Goal: Task Accomplishment & Management: Manage account settings

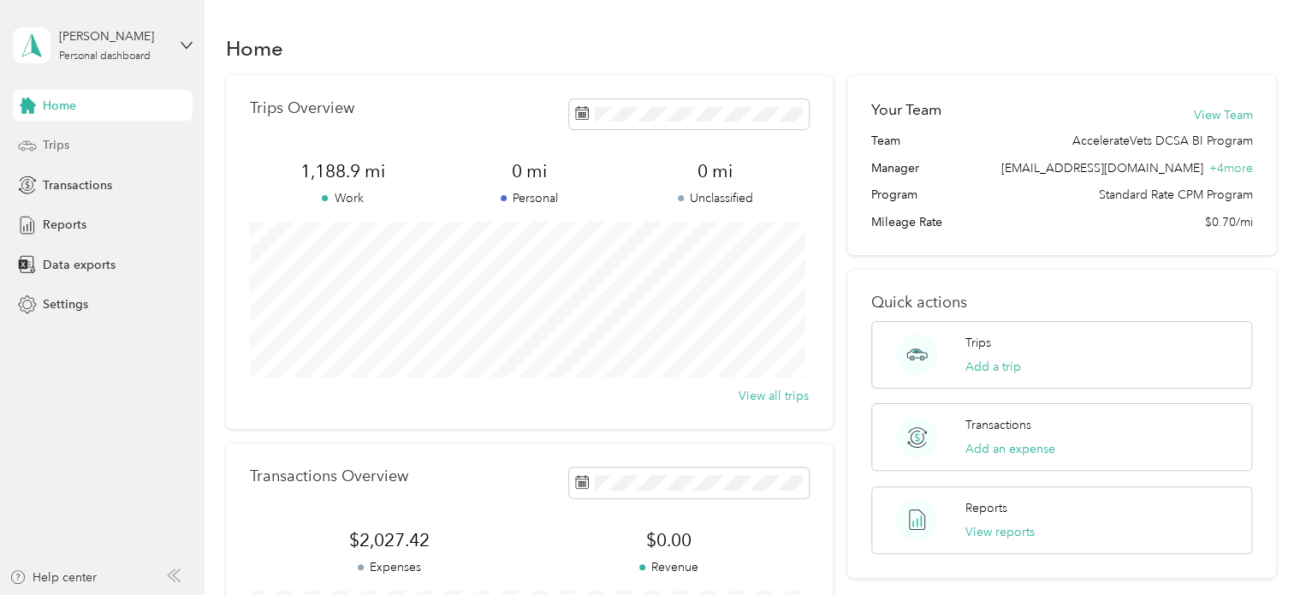
click at [85, 145] on div "Trips" at bounding box center [103, 145] width 180 height 31
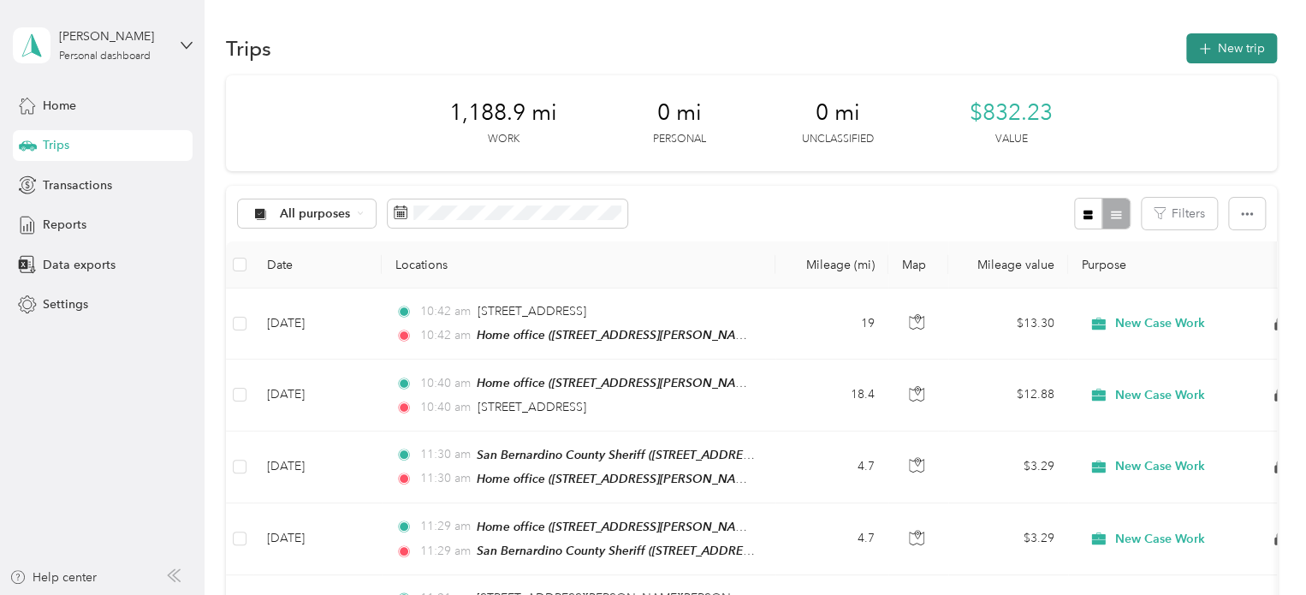
click at [1212, 47] on button "New trip" at bounding box center [1231, 48] width 91 height 30
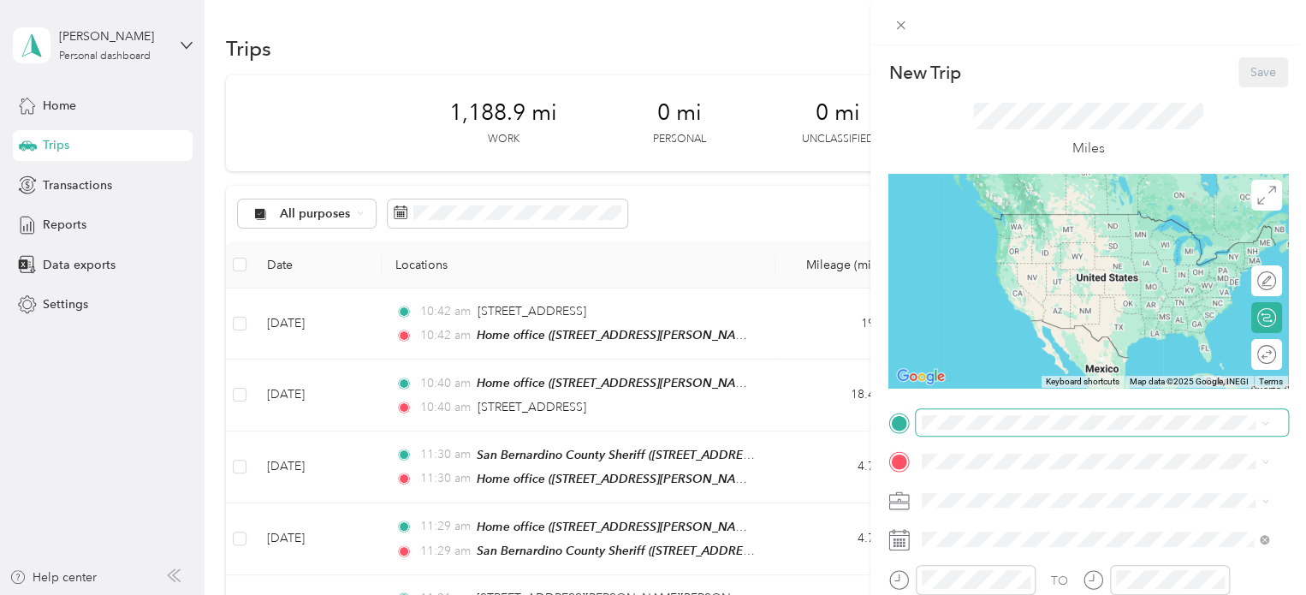
drag, startPoint x: 965, startPoint y: 244, endPoint x: 968, endPoint y: 412, distance: 167.7
click at [969, 246] on span "[STREET_ADDRESS][PERSON_NAME]" at bounding box center [1056, 239] width 204 height 15
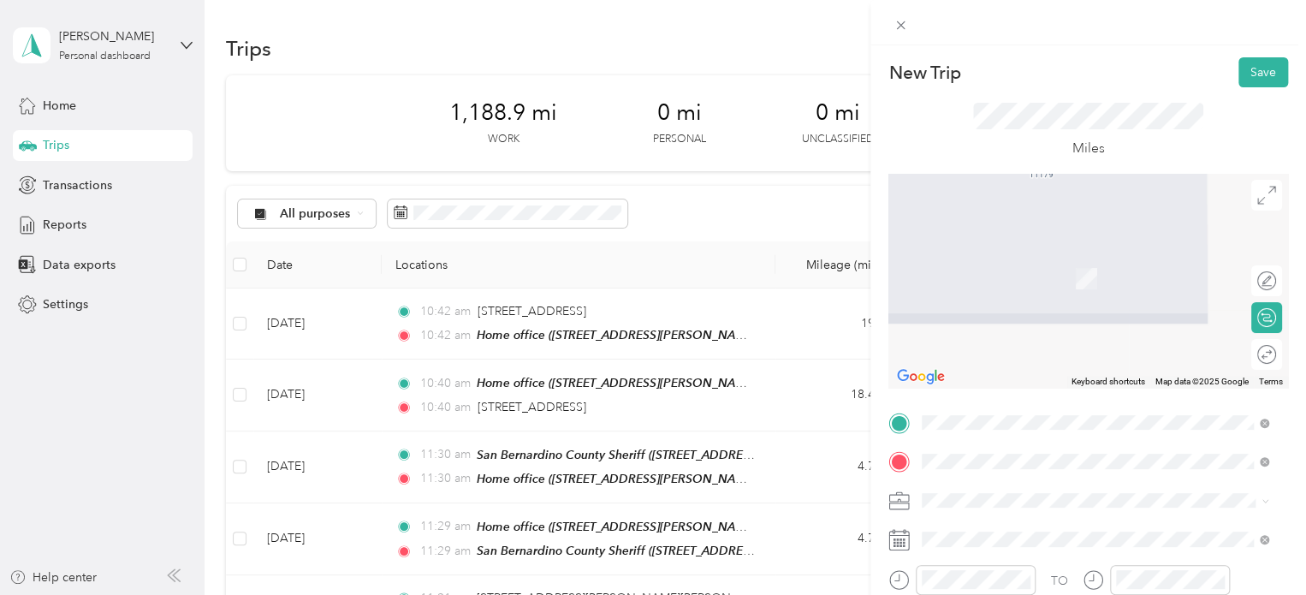
click at [1004, 258] on span "[STREET_ADDRESS][US_STATE]" at bounding box center [1039, 253] width 171 height 15
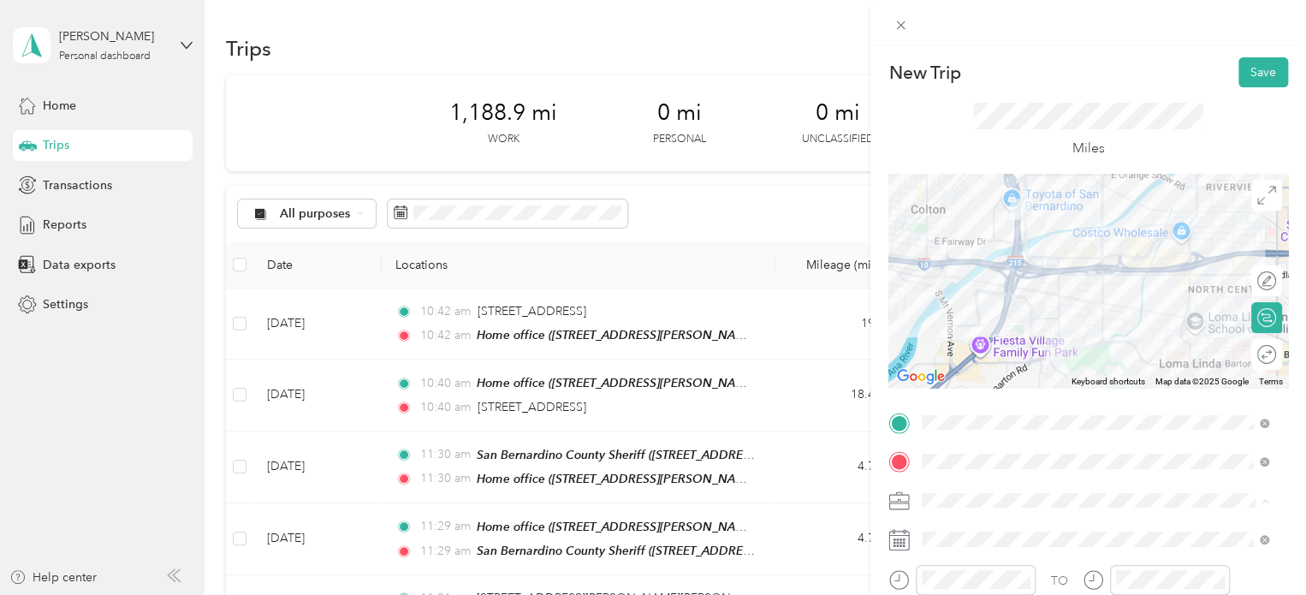
click at [953, 439] on div "New Case Work" at bounding box center [1094, 440] width 335 height 18
click at [1258, 71] on button "Save" at bounding box center [1263, 72] width 50 height 30
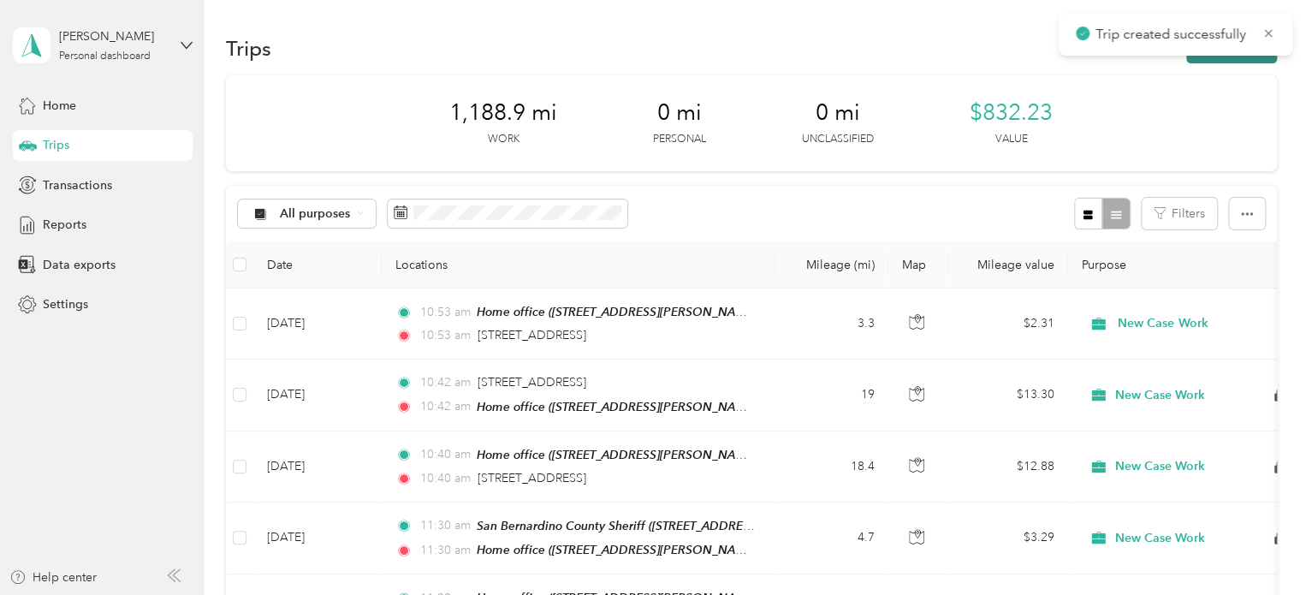
click at [1238, 57] on button "New trip" at bounding box center [1231, 48] width 91 height 30
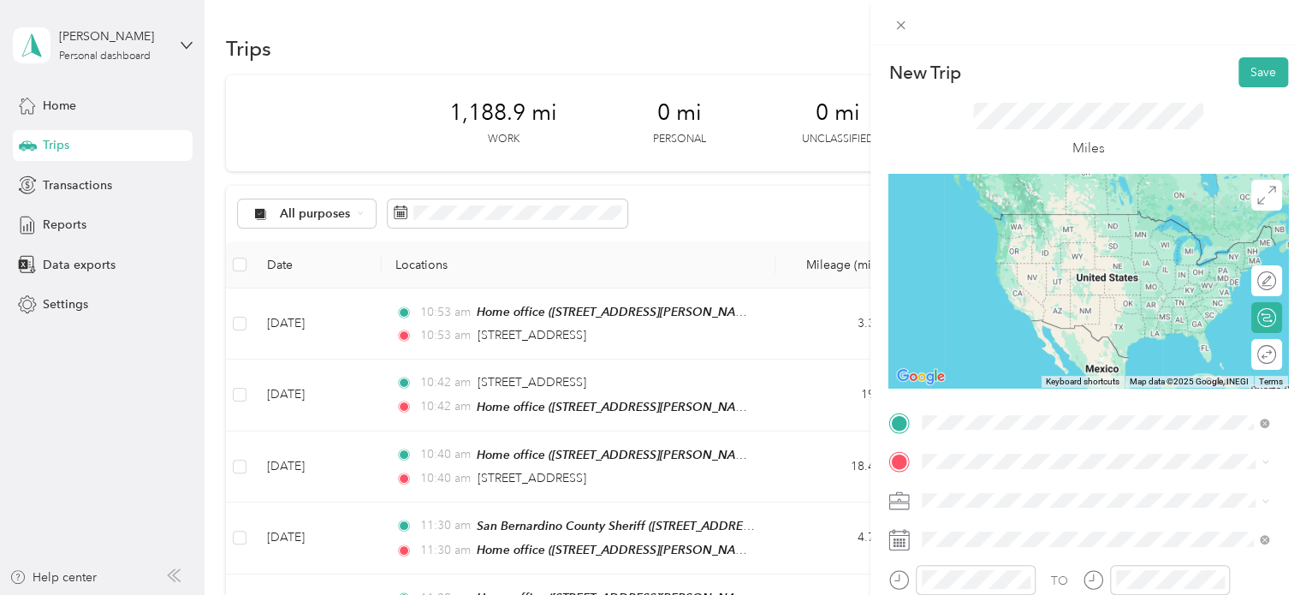
click at [1016, 208] on span "[STREET_ADDRESS][US_STATE]" at bounding box center [1039, 213] width 171 height 15
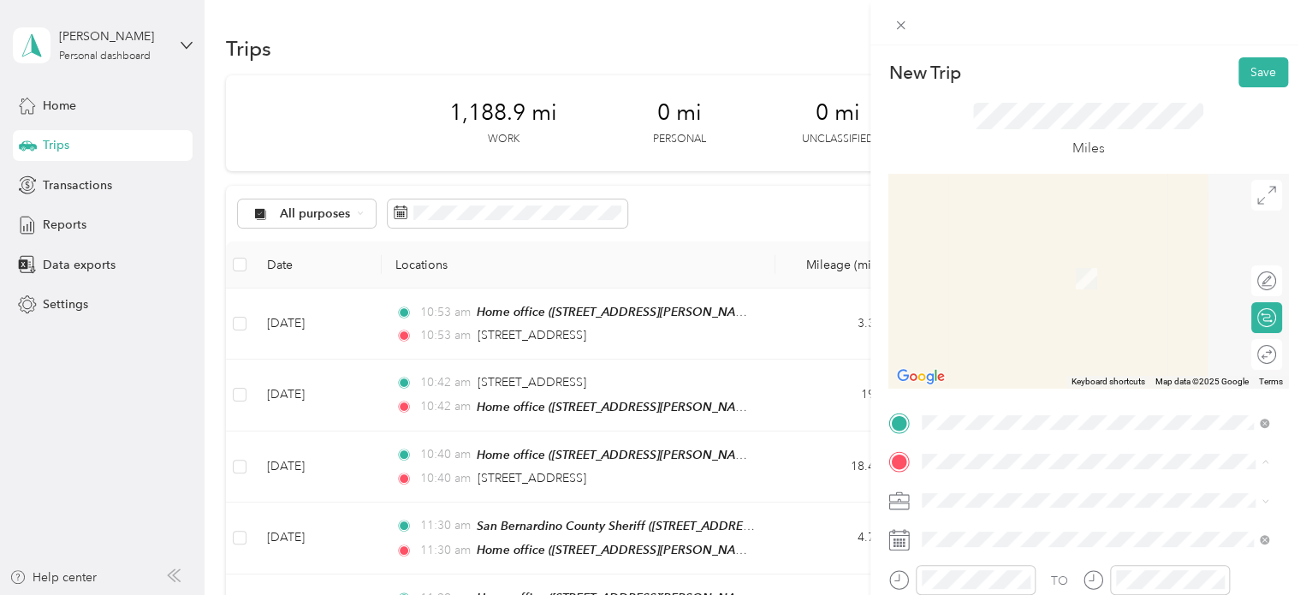
click at [979, 281] on div "Home office [STREET_ADDRESS][PERSON_NAME]" at bounding box center [1056, 270] width 204 height 36
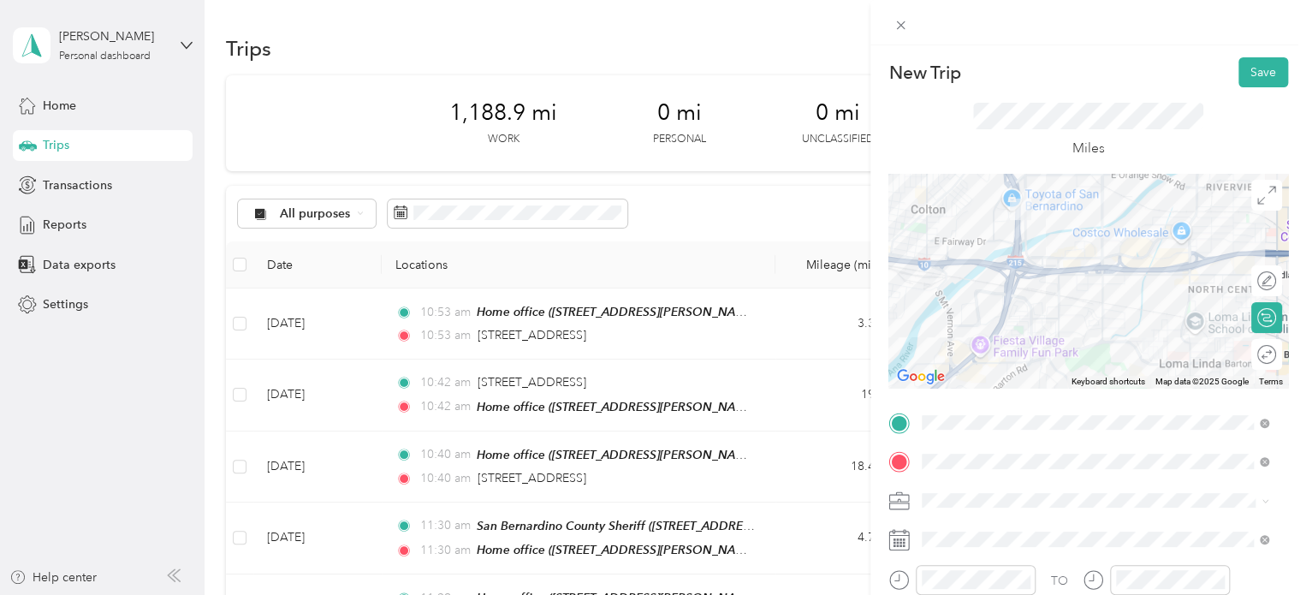
click at [945, 441] on li "New Case Work" at bounding box center [1094, 439] width 358 height 30
click at [1238, 78] on button "Save" at bounding box center [1263, 72] width 50 height 30
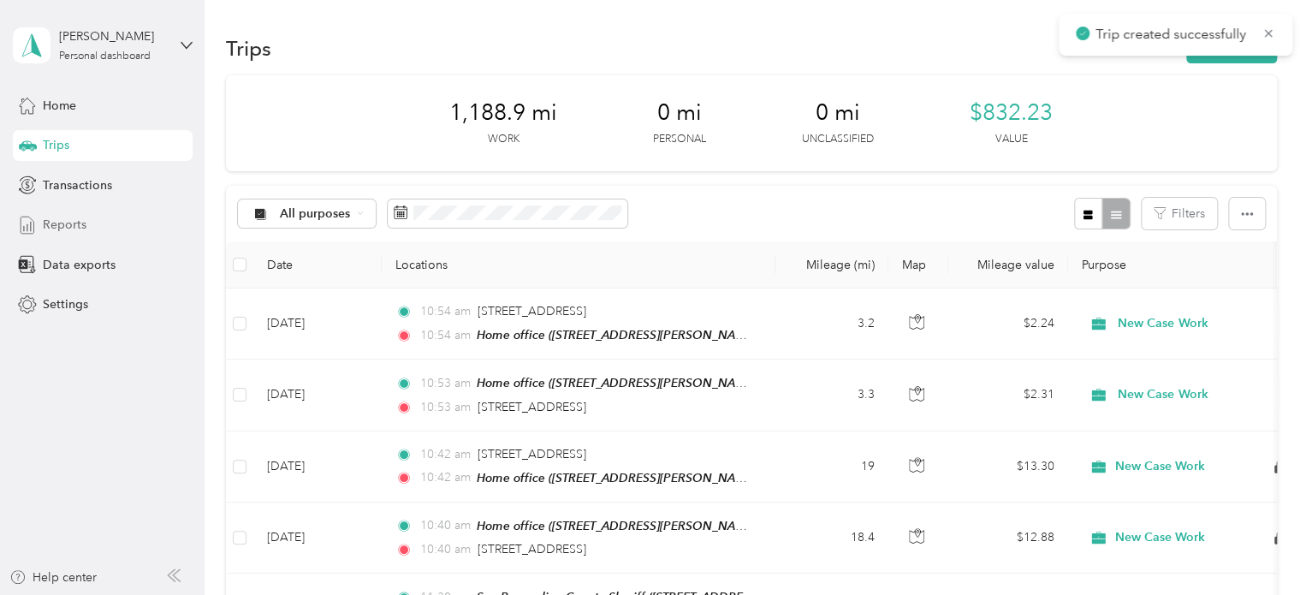
click at [95, 224] on div "Reports" at bounding box center [103, 225] width 180 height 31
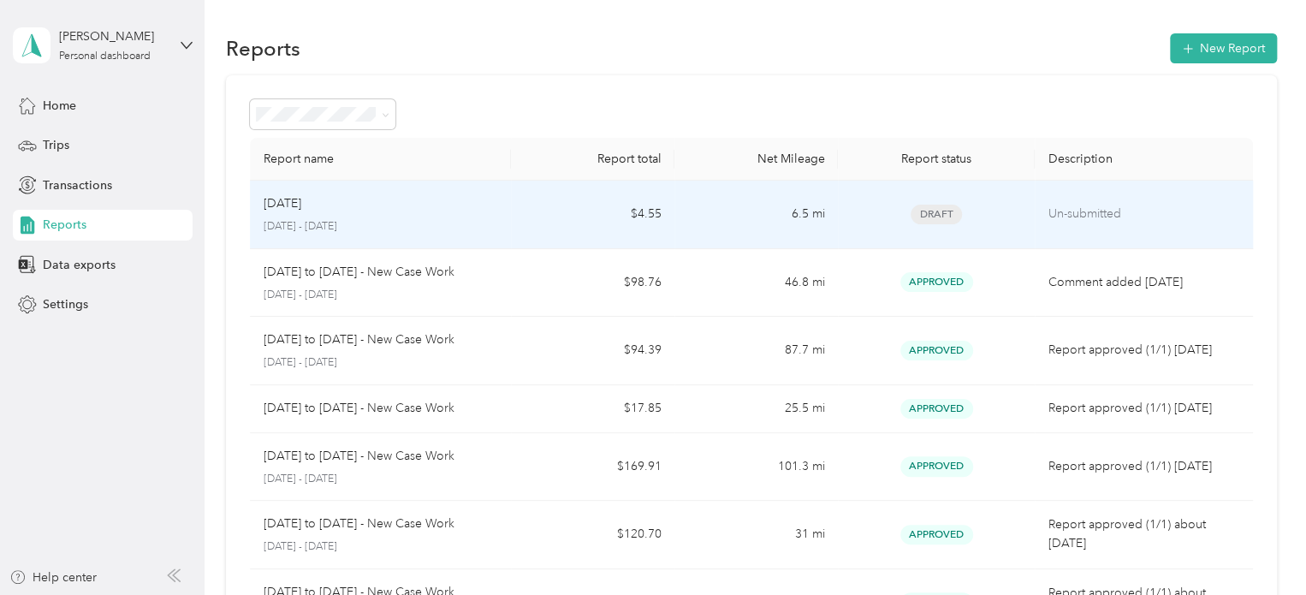
click at [418, 222] on p "[DATE] - [DATE]" at bounding box center [381, 226] width 234 height 15
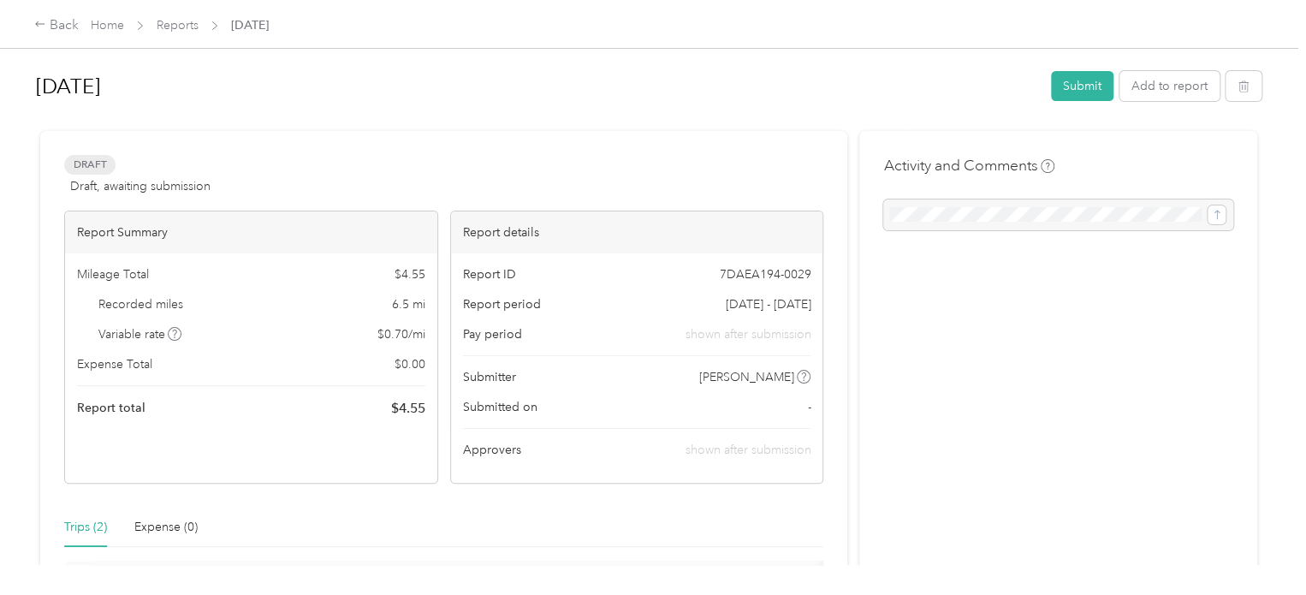
click at [175, 92] on h1 "[DATE]" at bounding box center [537, 86] width 1003 height 41
click at [509, 20] on div "Back Home Reports [DATE]" at bounding box center [653, 24] width 1306 height 48
click at [62, 27] on div "Back" at bounding box center [56, 25] width 44 height 21
